Goal: Navigation & Orientation: Find specific page/section

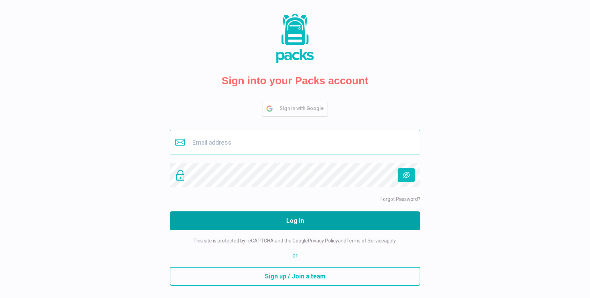
type input "[PERSON_NAME][EMAIL_ADDRESS][DOMAIN_NAME]"
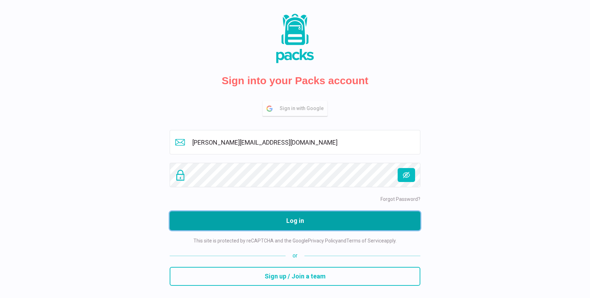
click at [308, 216] on button "Log in" at bounding box center [295, 220] width 251 height 19
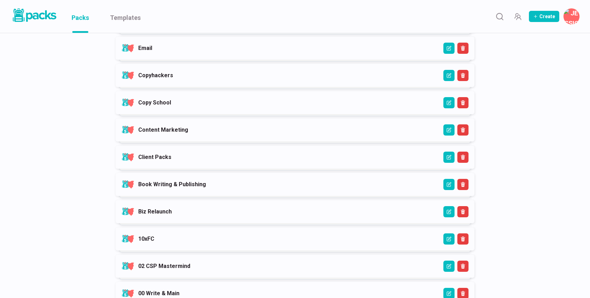
scroll to position [250, 0]
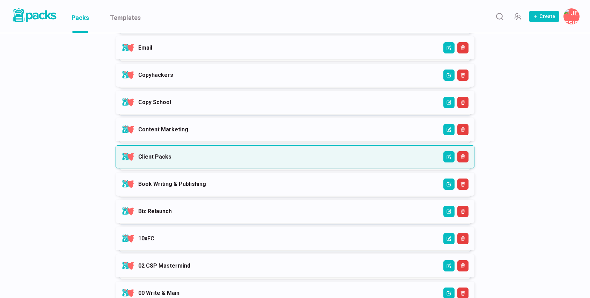
click at [171, 153] on link "Client Packs" at bounding box center [154, 156] width 33 height 7
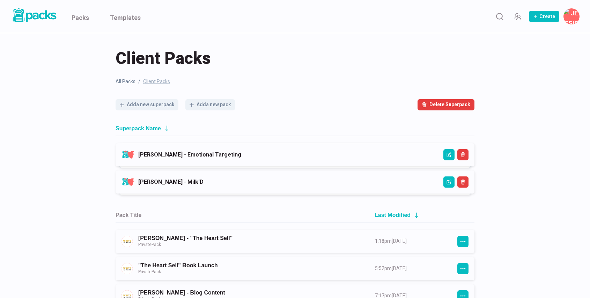
click at [229, 152] on link "[PERSON_NAME] - Emotional Targeting" at bounding box center [189, 154] width 103 height 7
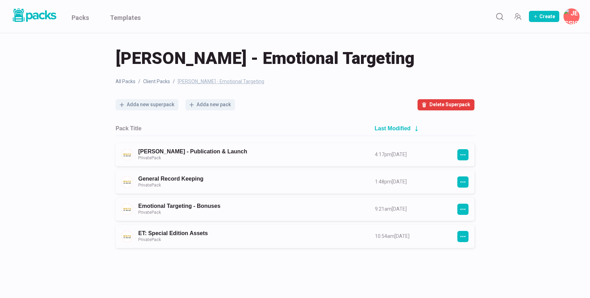
scroll to position [2, 0]
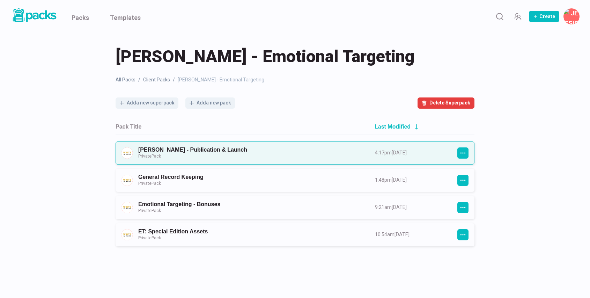
click at [224, 155] on link "[PERSON_NAME] - Publication & Launch Private Pack" at bounding box center [250, 152] width 224 height 13
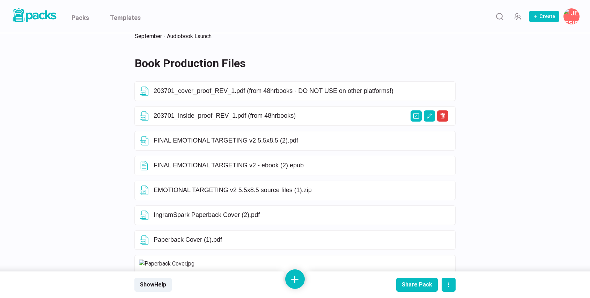
scroll to position [169, 0]
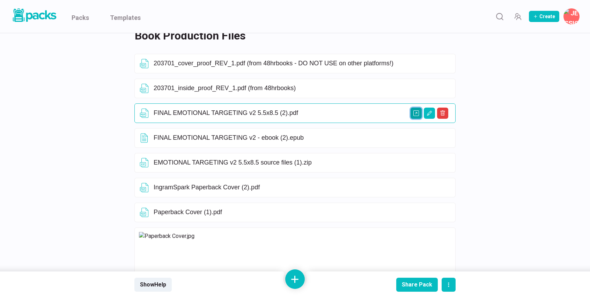
click at [415, 113] on icon "Open external link" at bounding box center [416, 113] width 6 height 6
